Goal: Feedback & Contribution: Submit feedback/report problem

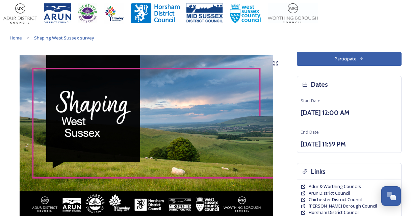
scroll to position [304, 0]
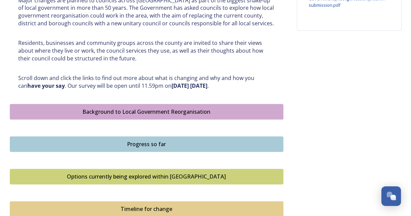
click at [157, 108] on div "Background to Local Government Reorganisation" at bounding box center [147, 112] width 266 height 8
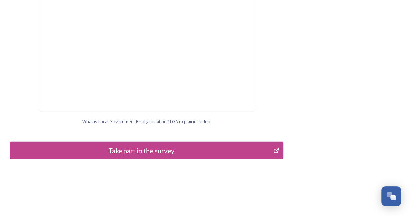
scroll to position [741, 0]
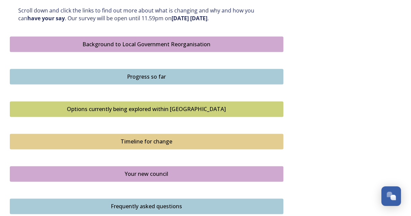
scroll to position [509, 0]
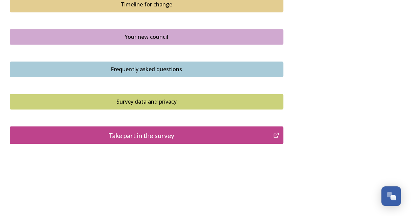
click at [147, 37] on div "Your new council" at bounding box center [147, 37] width 266 height 8
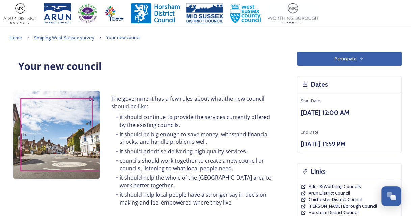
click at [349, 55] on button "Participate" at bounding box center [349, 59] width 105 height 14
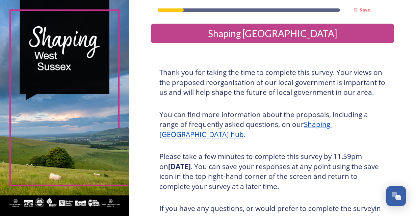
scroll to position [68, 0]
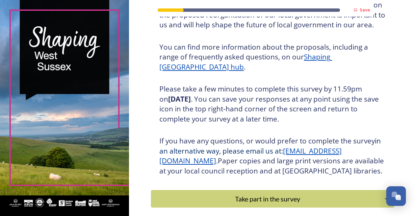
click at [27, 83] on img at bounding box center [64, 108] width 129 height 216
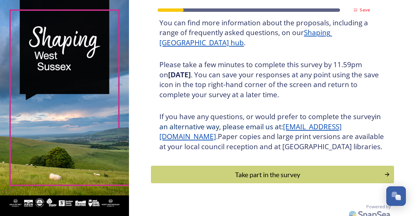
scroll to position [108, 0]
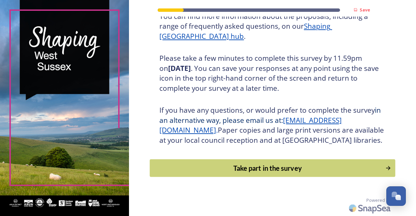
click at [283, 166] on div "Take part in the survey" at bounding box center [268, 168] width 228 height 10
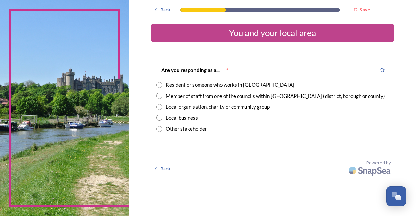
click at [170, 130] on div "Other stakeholder" at bounding box center [186, 129] width 41 height 8
radio input "true"
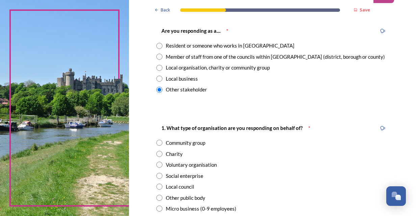
scroll to position [101, 0]
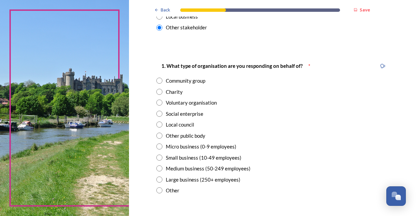
click at [166, 189] on div "Other" at bounding box center [173, 191] width 14 height 8
radio input "true"
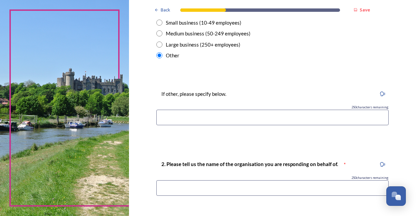
scroll to position [304, 0]
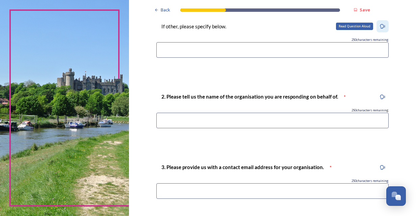
click at [380, 28] on icon at bounding box center [382, 26] width 5 height 5
